Goal: Use online tool/utility: Utilize a website feature to perform a specific function

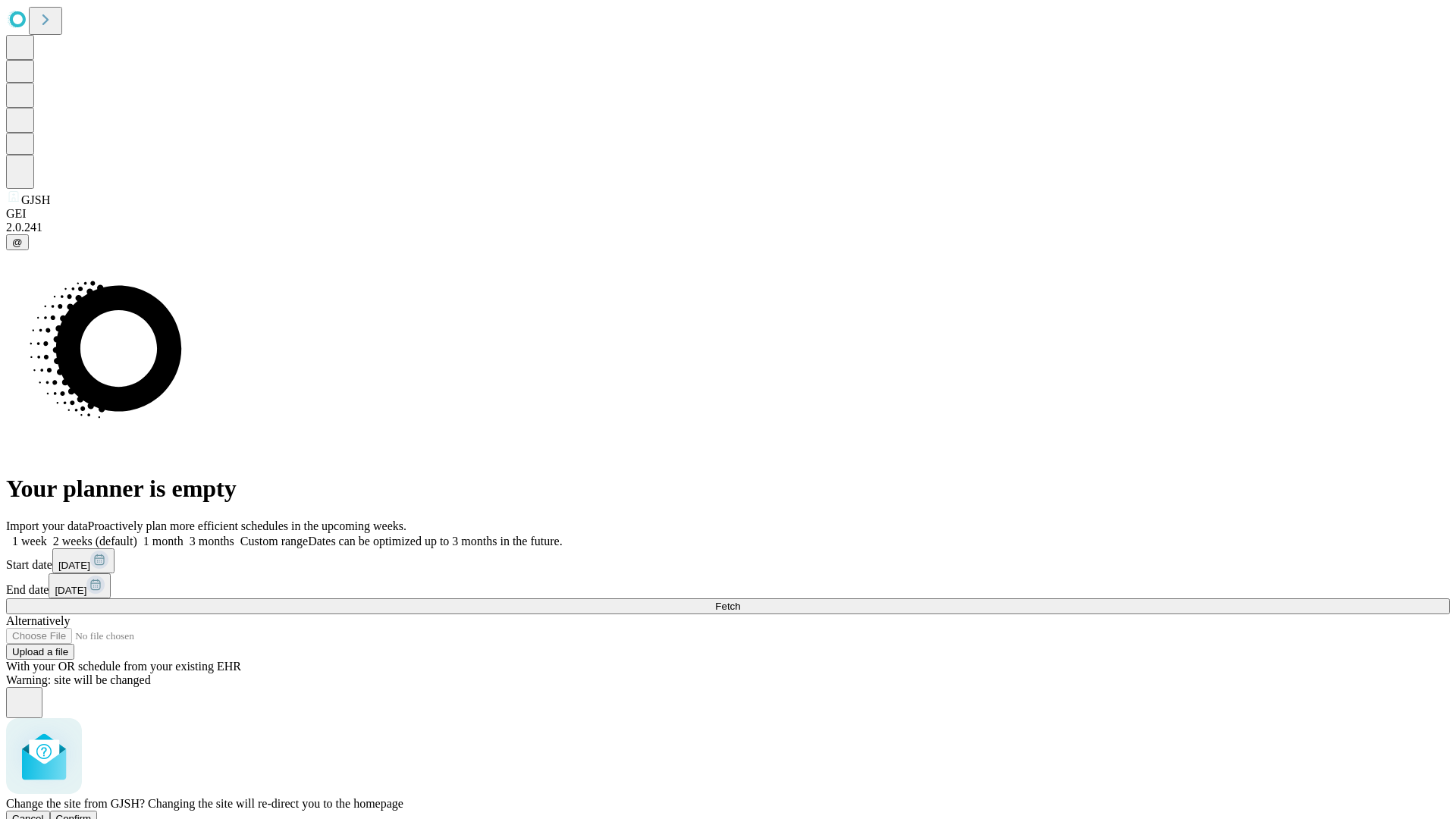
click at [91, 813] on span "Confirm" at bounding box center [74, 818] width 35 height 12
click at [138, 534] on label "2 weeks (default)" at bounding box center [91, 541] width 90 height 13
click at [740, 601] on span "Fetch" at bounding box center [727, 606] width 25 height 12
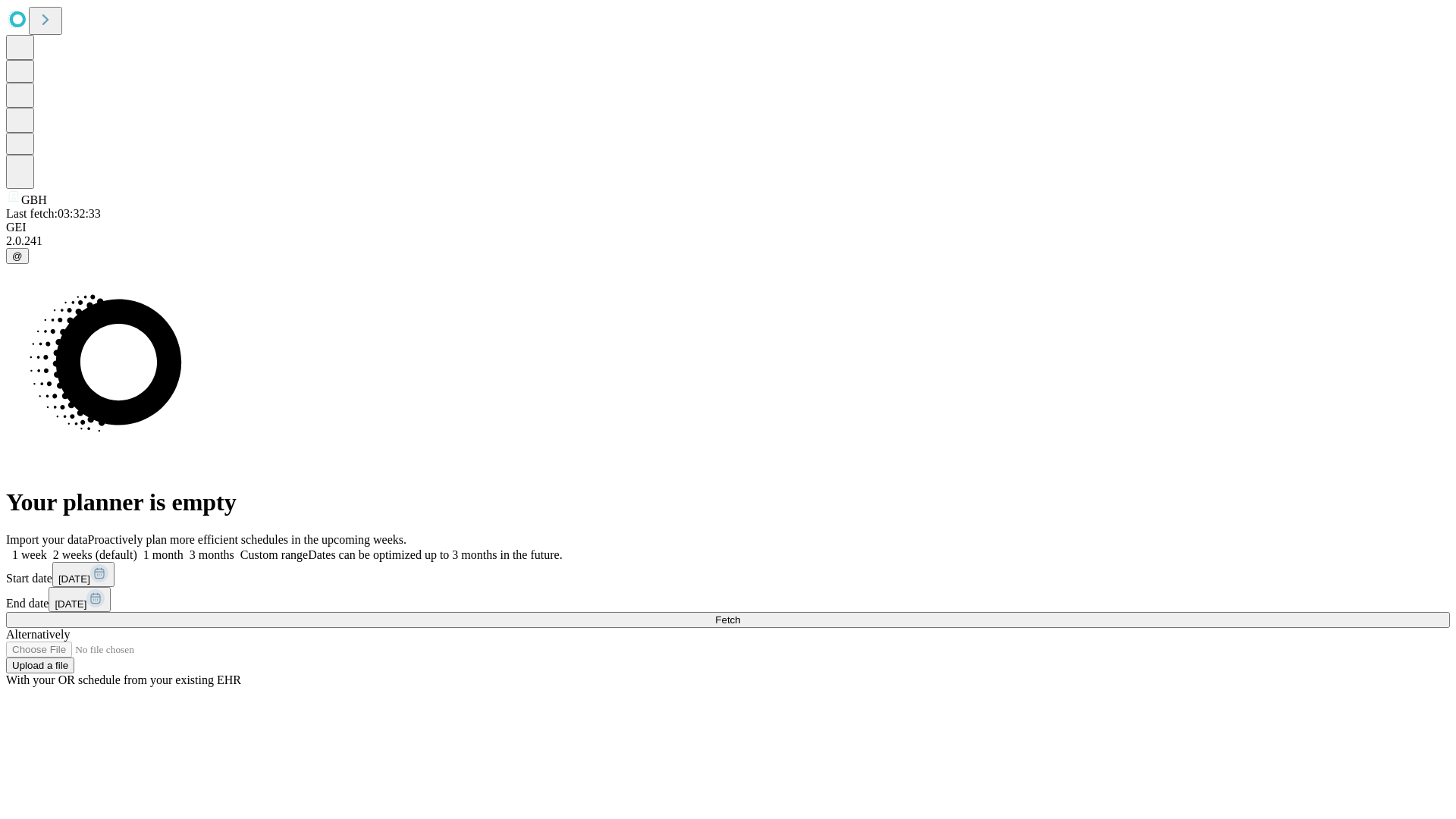
click at [138, 548] on label "2 weeks (default)" at bounding box center [91, 554] width 90 height 13
click at [740, 614] on span "Fetch" at bounding box center [727, 620] width 25 height 12
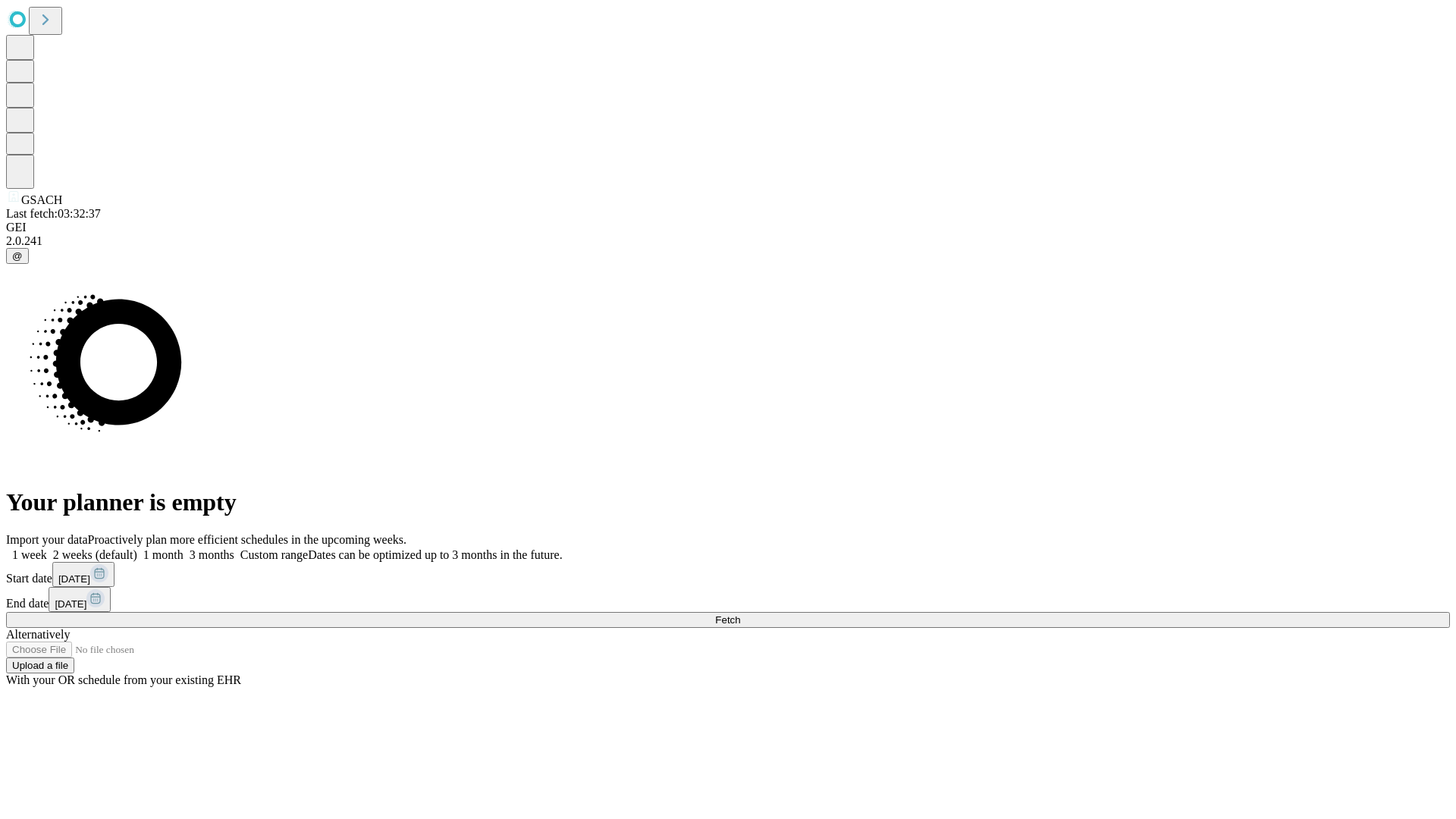
click at [138, 548] on label "2 weeks (default)" at bounding box center [91, 554] width 90 height 13
click at [740, 614] on span "Fetch" at bounding box center [727, 620] width 25 height 12
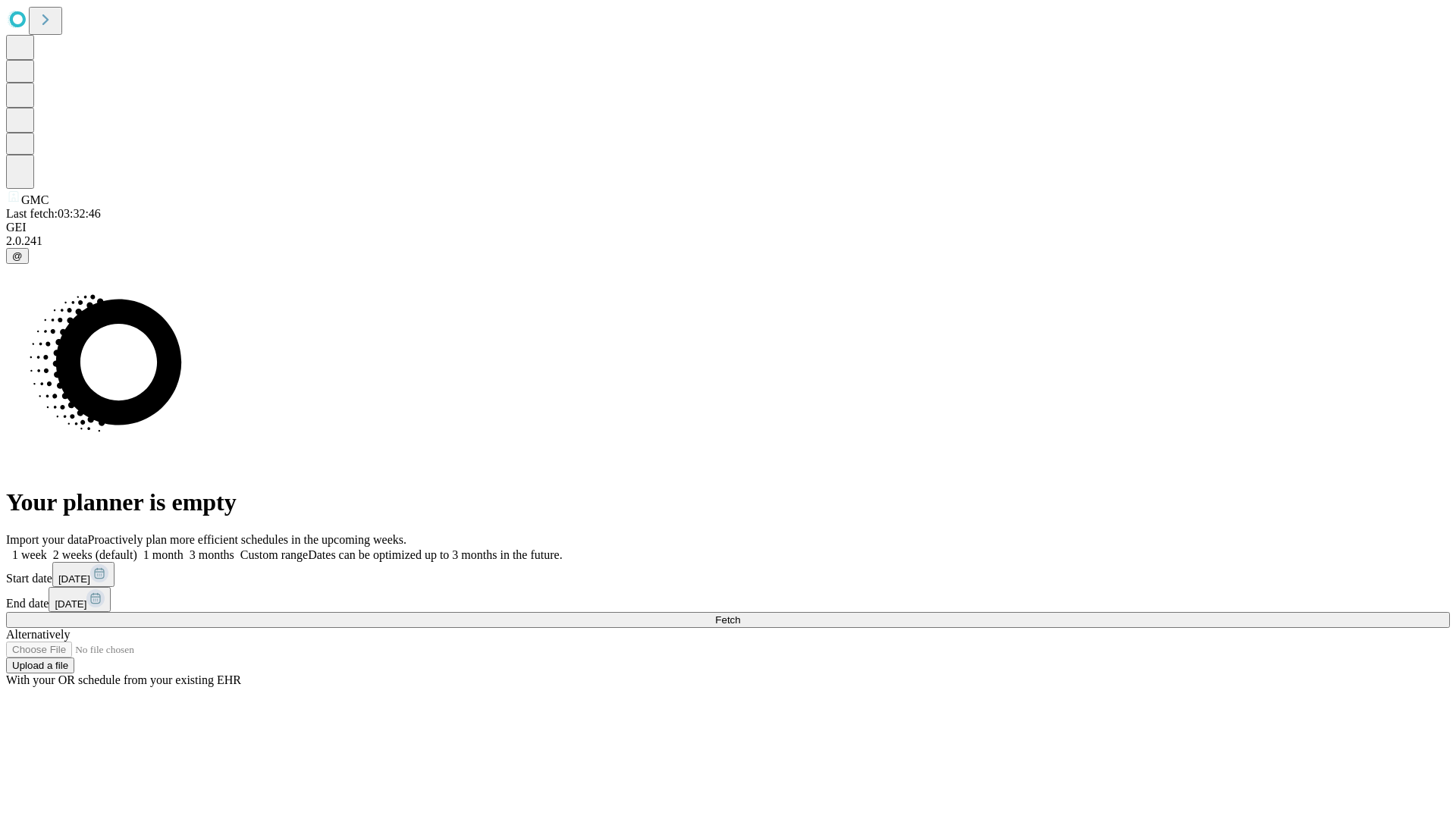
click at [740, 614] on span "Fetch" at bounding box center [727, 620] width 25 height 12
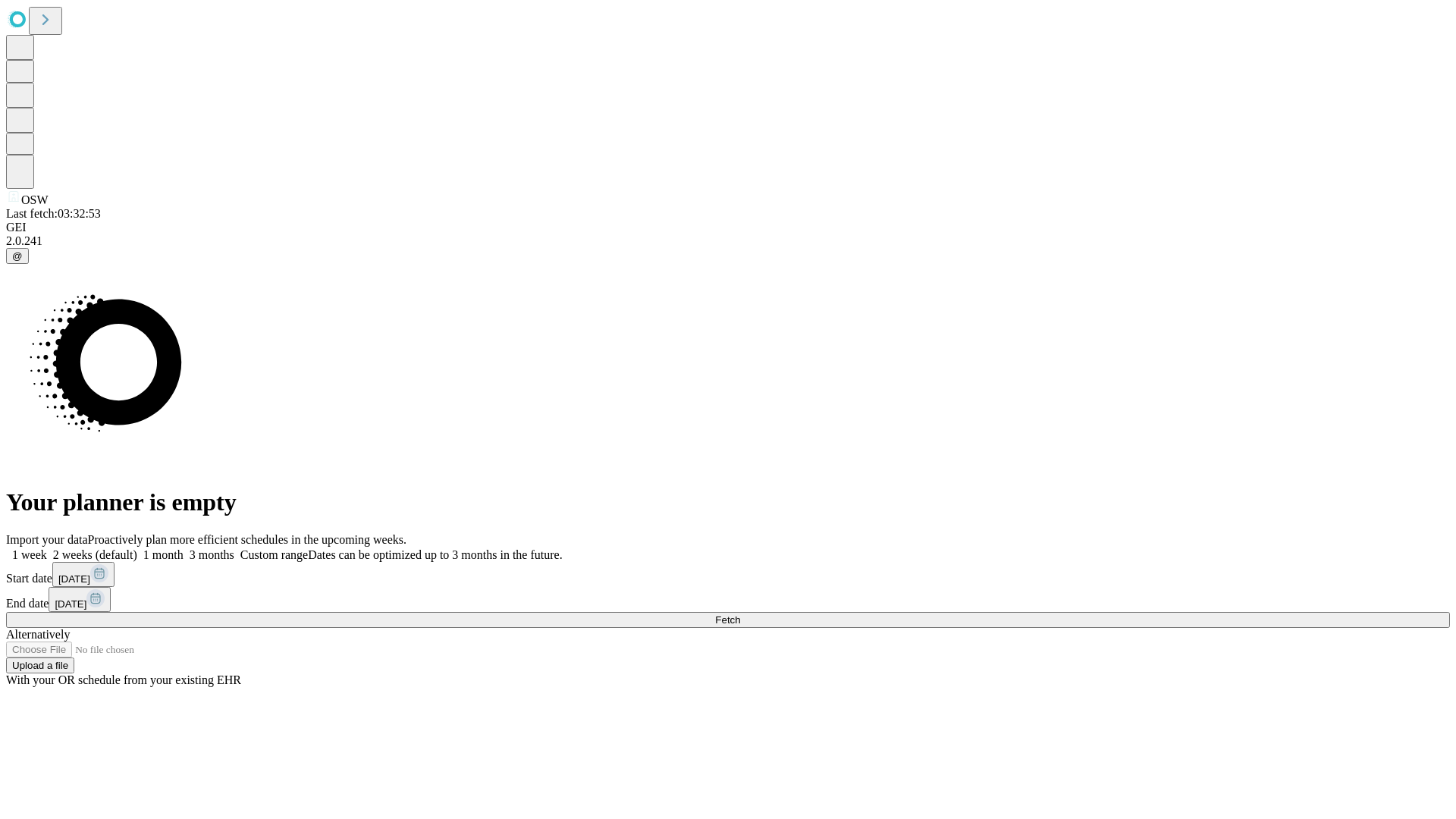
click at [138, 548] on label "2 weeks (default)" at bounding box center [91, 554] width 90 height 13
click at [740, 614] on span "Fetch" at bounding box center [727, 620] width 25 height 12
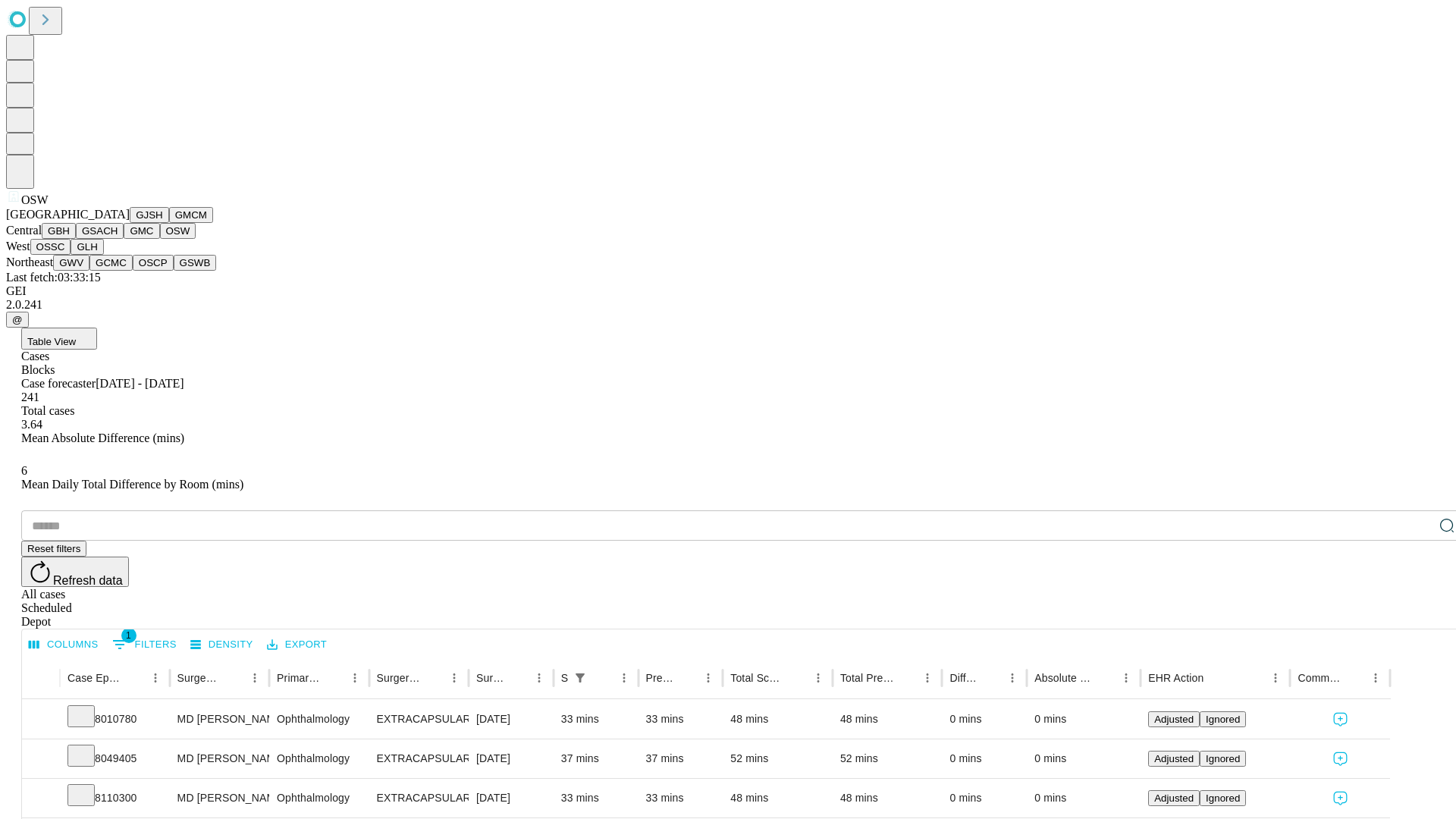
click at [71, 255] on button "OSSC" at bounding box center [50, 247] width 41 height 16
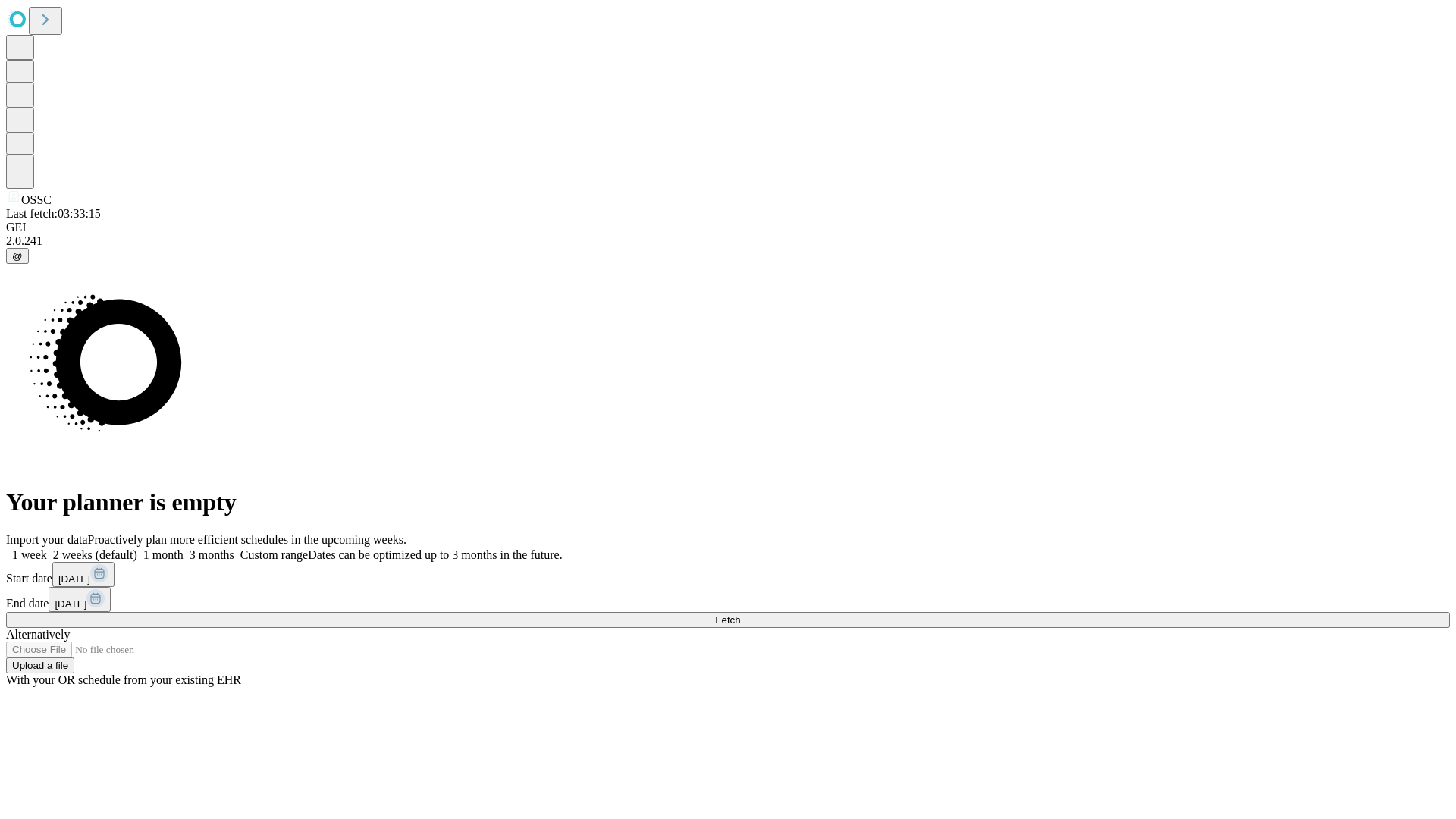
click at [138, 548] on label "2 weeks (default)" at bounding box center [91, 554] width 90 height 13
click at [740, 614] on span "Fetch" at bounding box center [727, 620] width 25 height 12
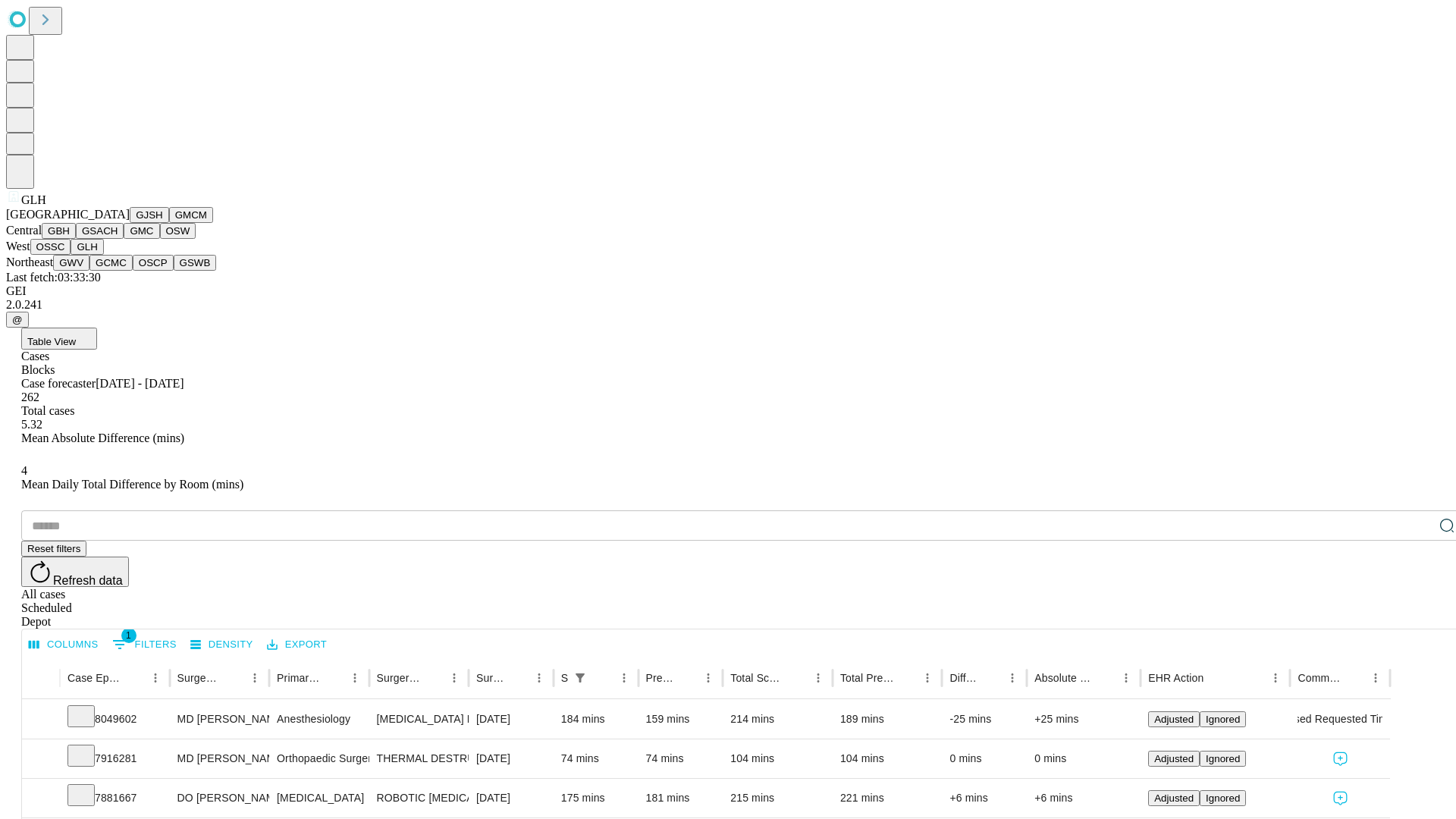
click at [89, 271] on button "GWV" at bounding box center [71, 262] width 36 height 16
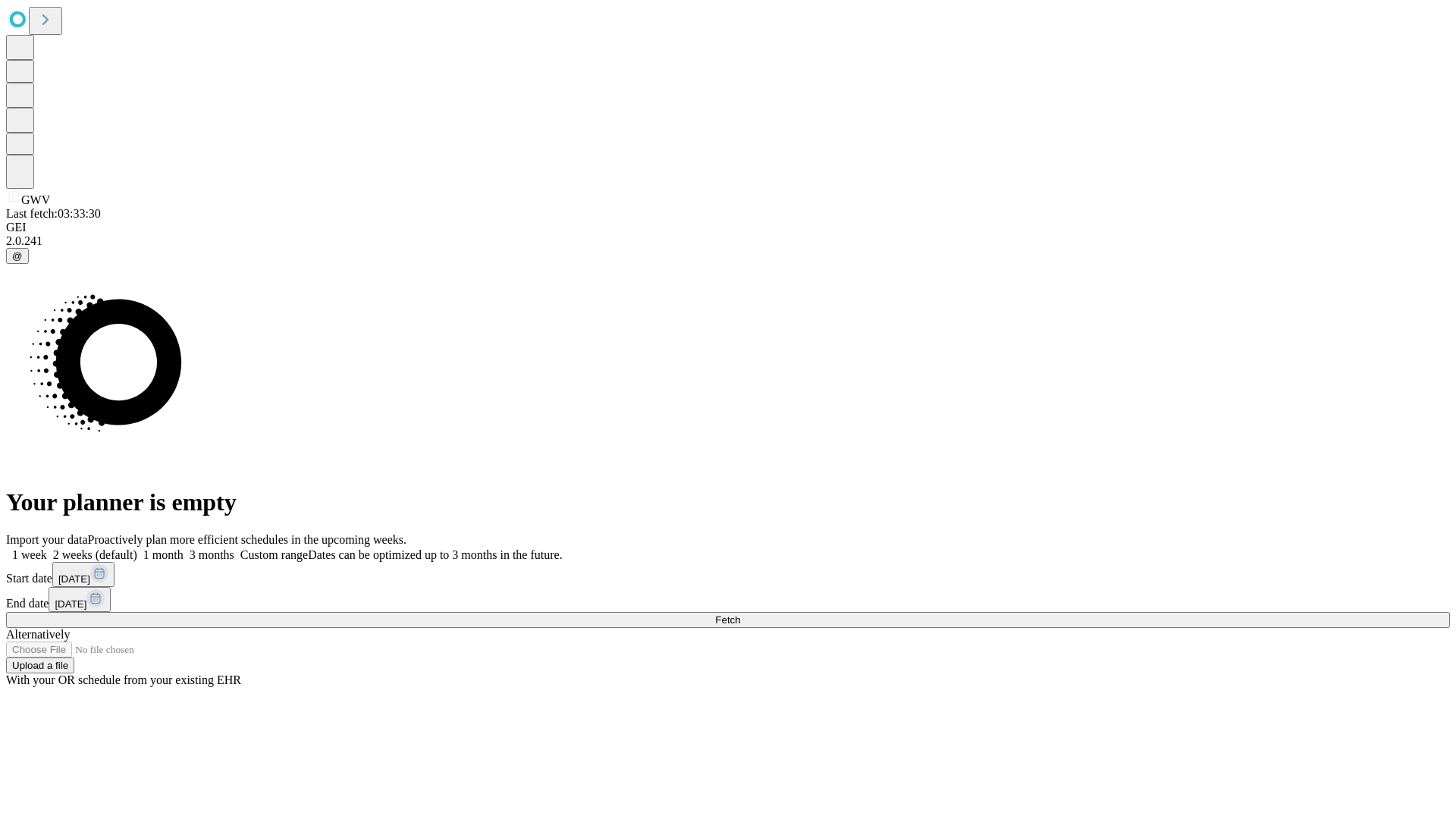
click at [740, 614] on span "Fetch" at bounding box center [727, 620] width 25 height 12
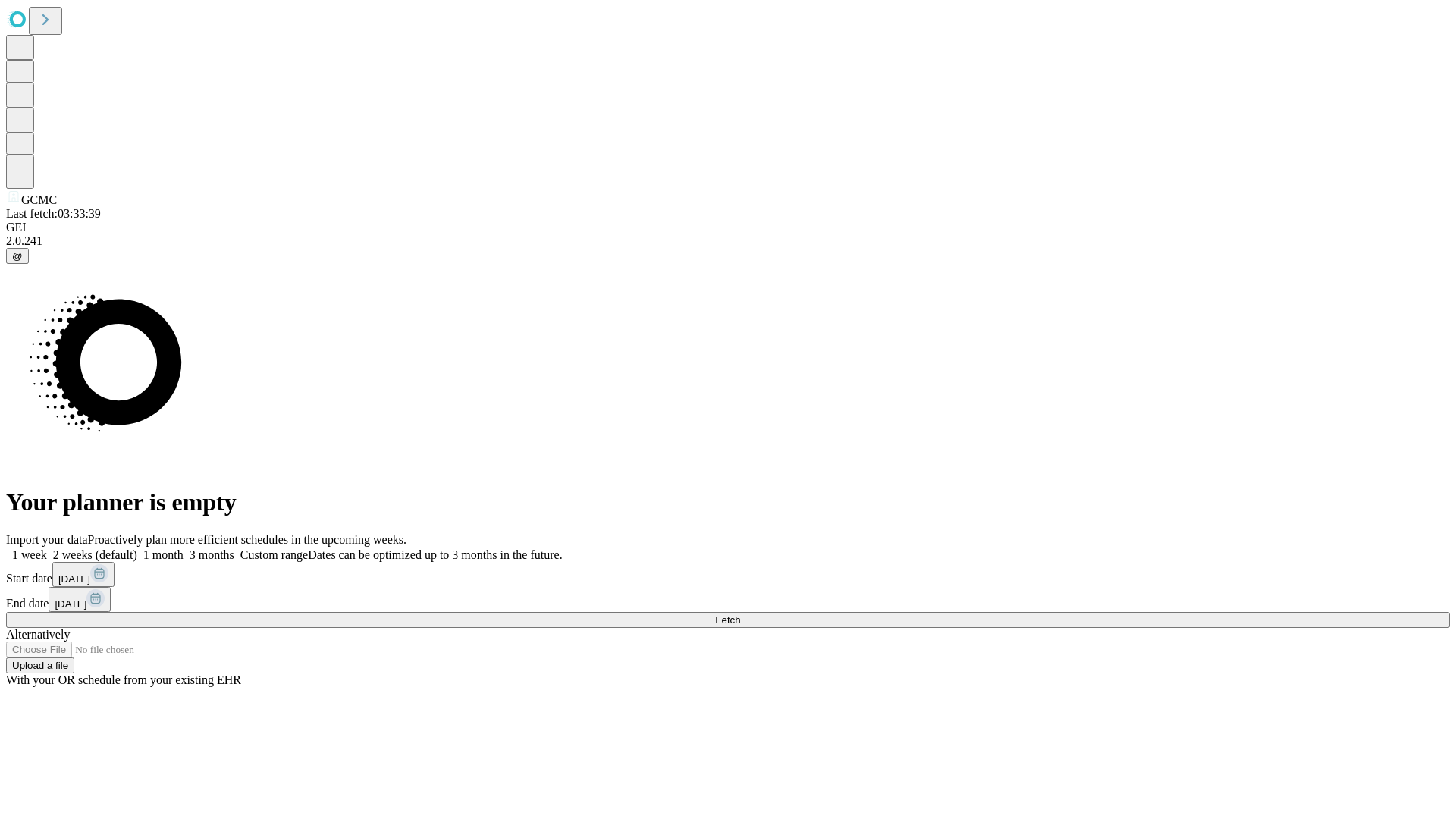
click at [138, 548] on label "2 weeks (default)" at bounding box center [91, 554] width 90 height 13
click at [740, 614] on span "Fetch" at bounding box center [727, 620] width 25 height 12
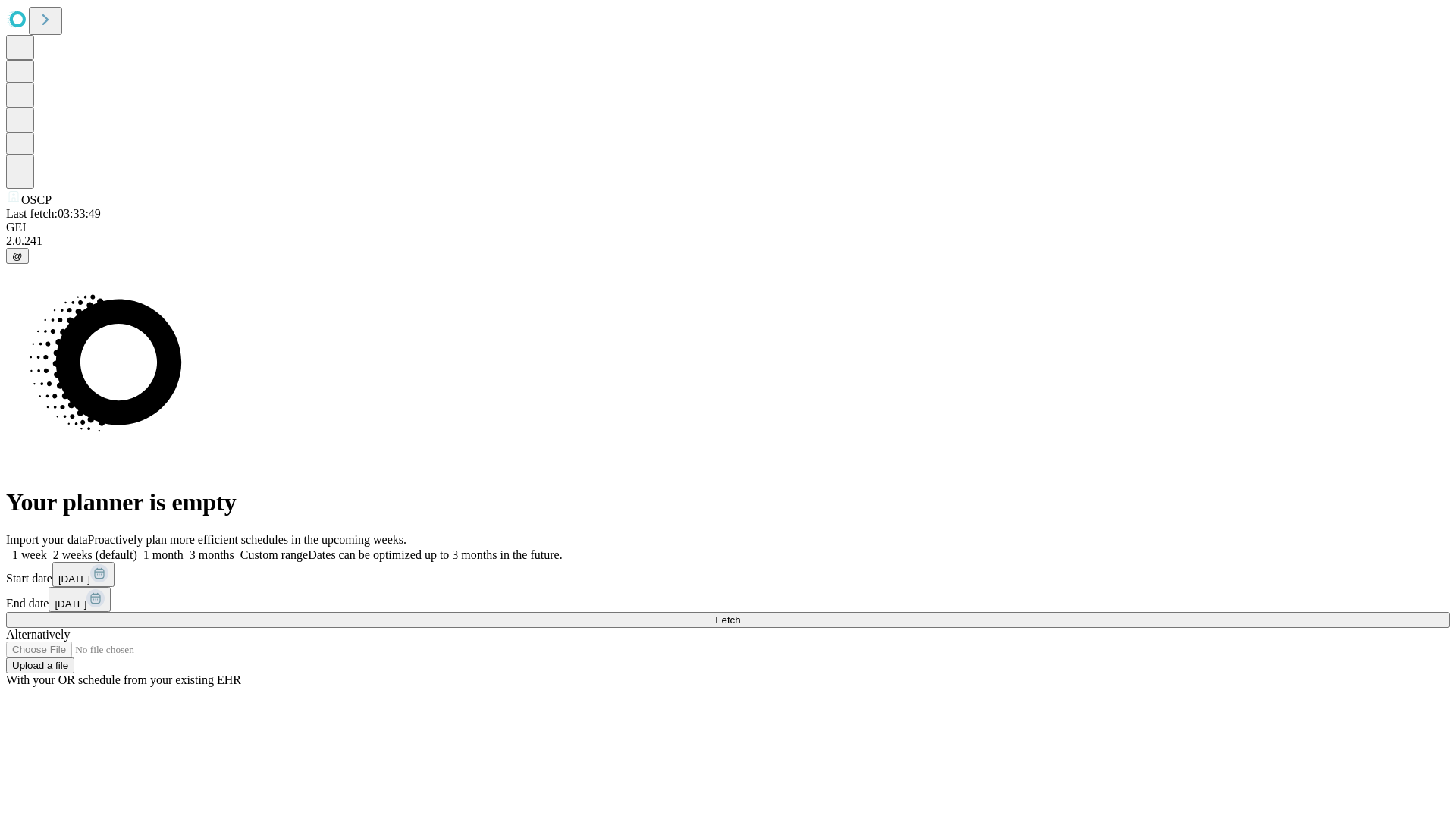
click at [138, 548] on label "2 weeks (default)" at bounding box center [91, 554] width 90 height 13
click at [740, 614] on span "Fetch" at bounding box center [727, 620] width 25 height 12
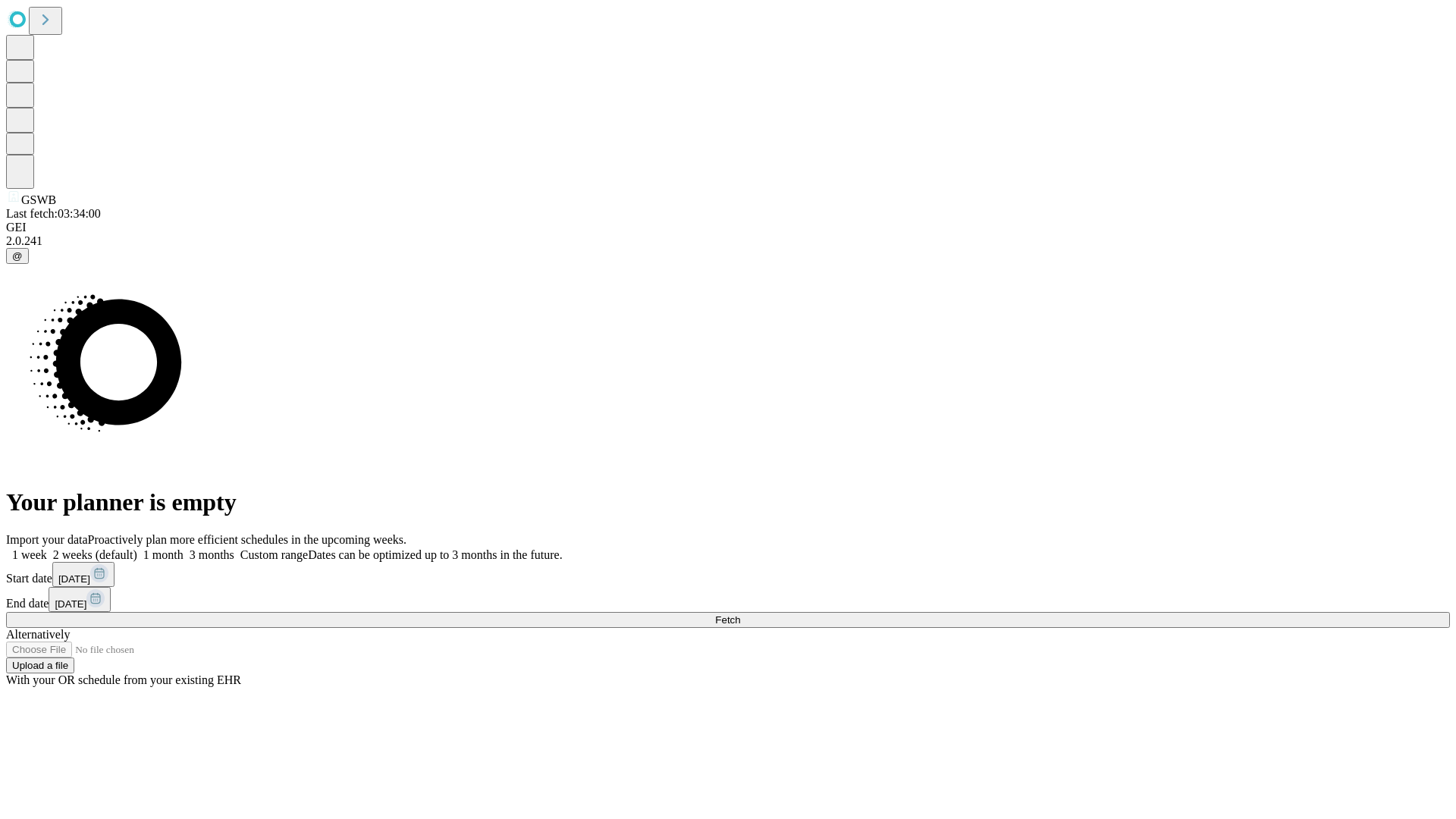
click at [740, 614] on span "Fetch" at bounding box center [727, 620] width 25 height 12
